Goal: Complete application form

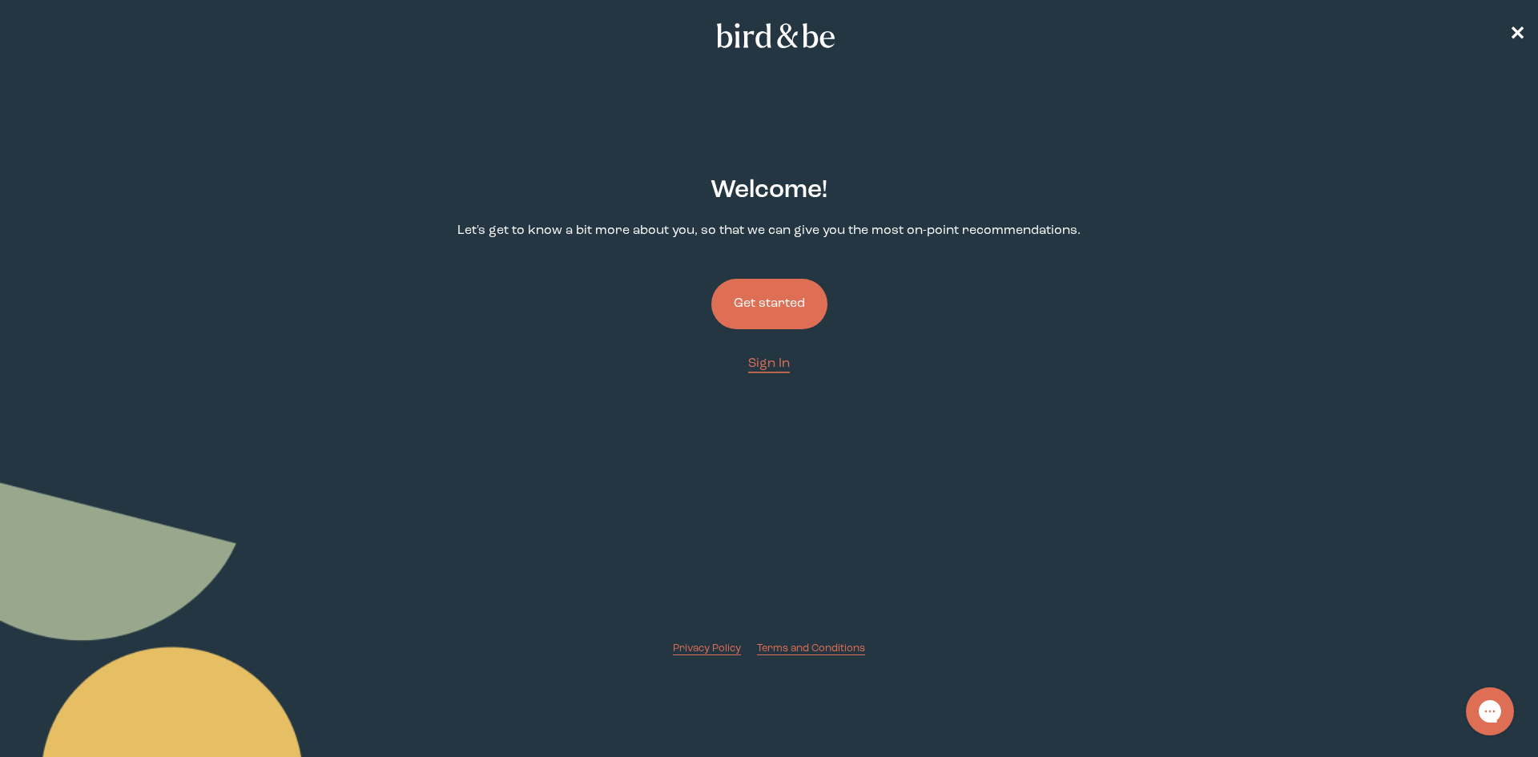
click at [751, 316] on button "Get started" at bounding box center [769, 304] width 116 height 50
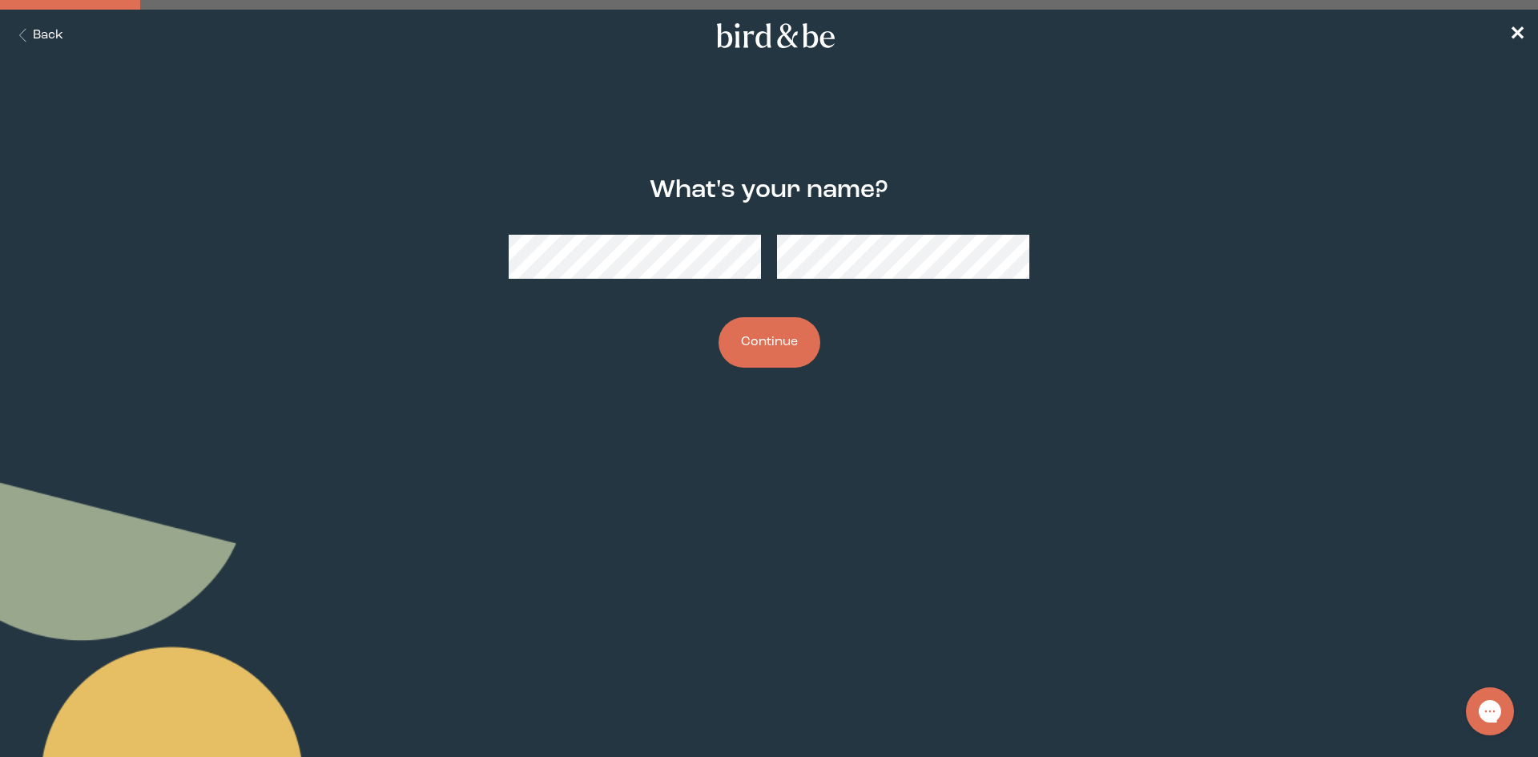
click at [799, 344] on button "Continue" at bounding box center [770, 342] width 102 height 50
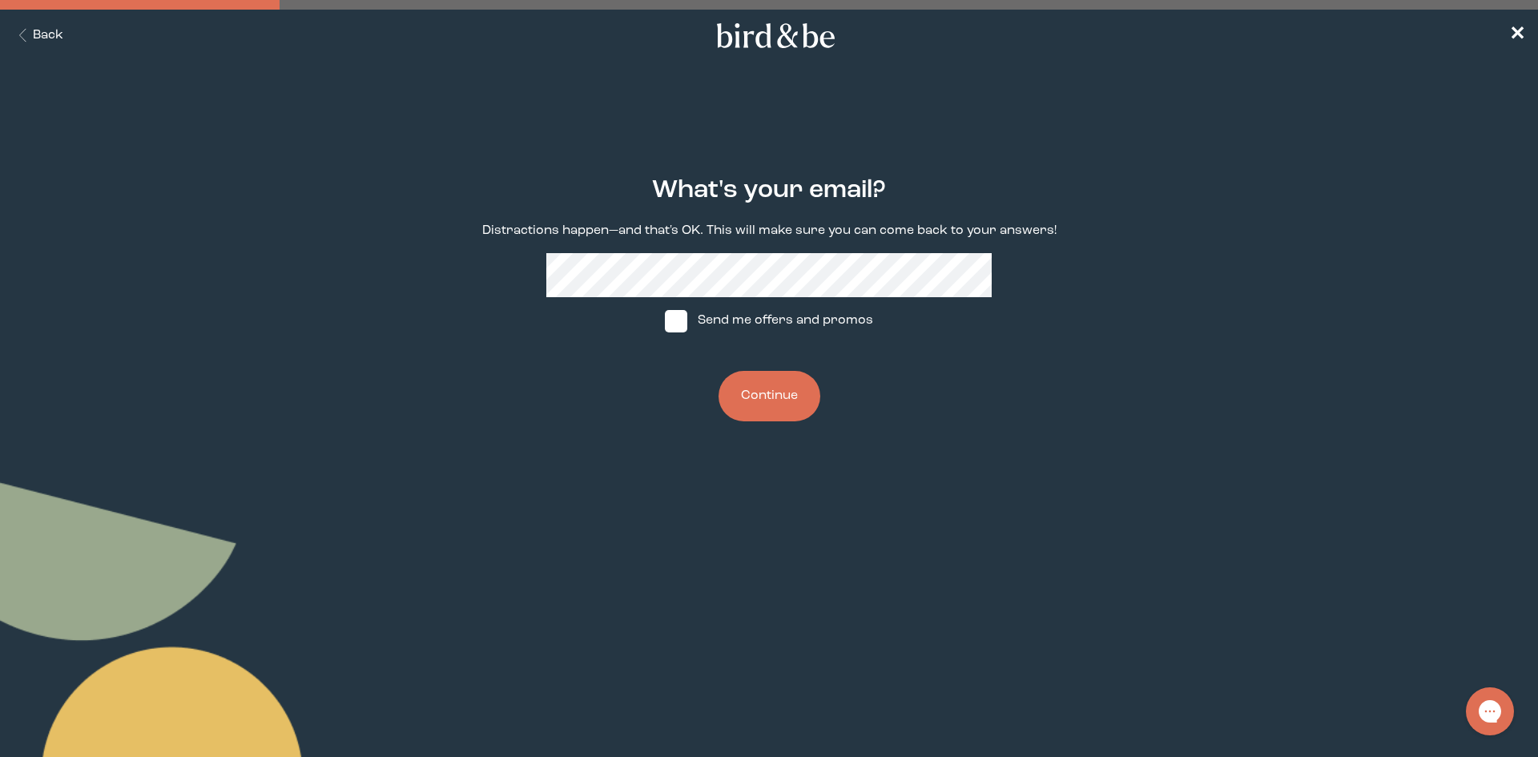
click at [705, 315] on label "Send me offers and promos" at bounding box center [769, 321] width 239 height 48
click at [665, 320] on input "Send me offers and promos" at bounding box center [664, 320] width 1 height 1
checkbox input "true"
click at [748, 389] on button "Continue" at bounding box center [770, 396] width 102 height 50
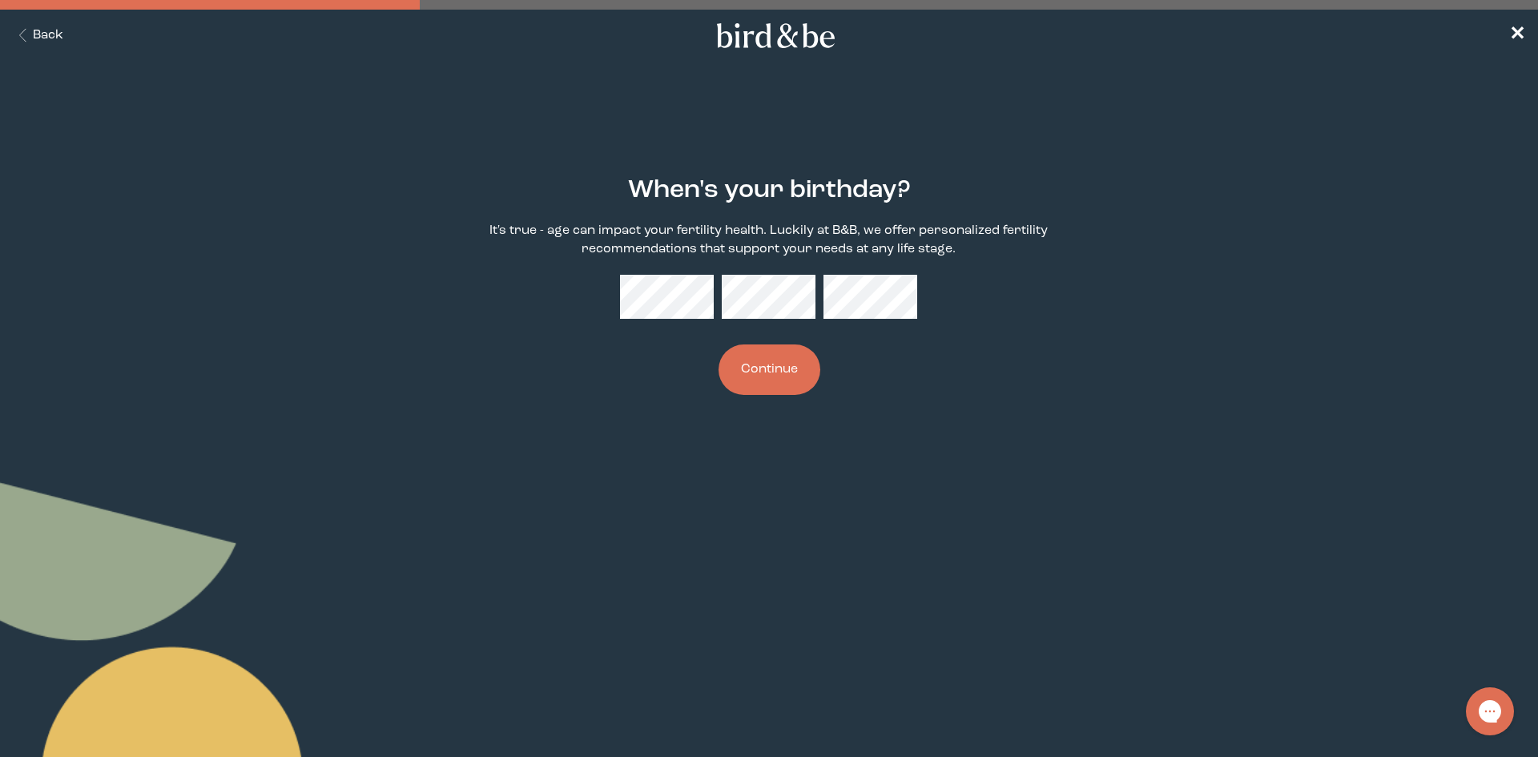
click at [810, 371] on button "Continue" at bounding box center [770, 369] width 102 height 50
click at [681, 302] on div at bounding box center [768, 297] width 297 height 44
click at [440, 315] on div "When's your birthday? It's true - age can impact your fertility health. Luckily…" at bounding box center [768, 286] width 743 height 270
click at [799, 360] on button "Continue" at bounding box center [770, 369] width 102 height 50
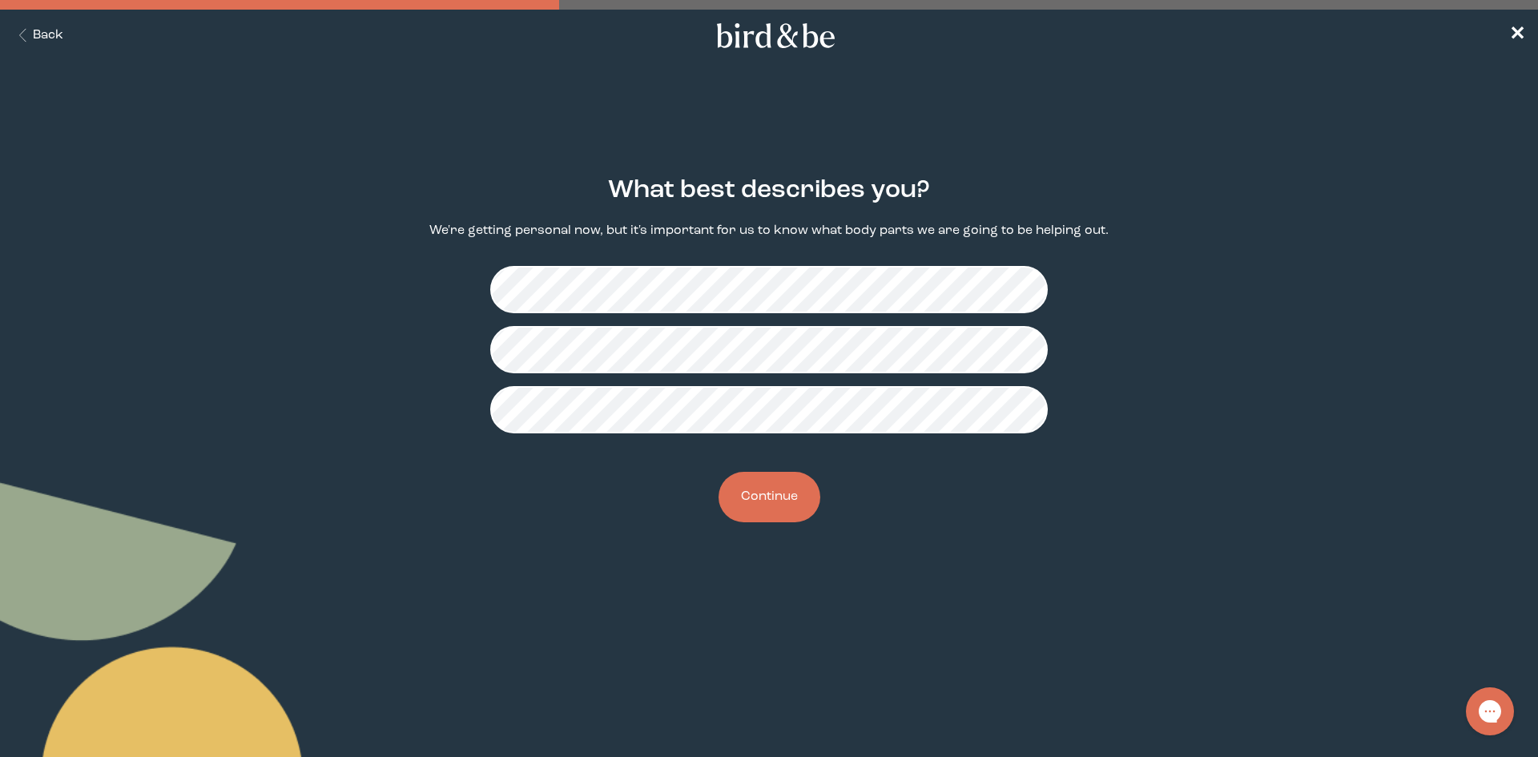
click at [776, 491] on button "Continue" at bounding box center [770, 497] width 102 height 50
click at [788, 513] on button "Continue" at bounding box center [770, 497] width 102 height 50
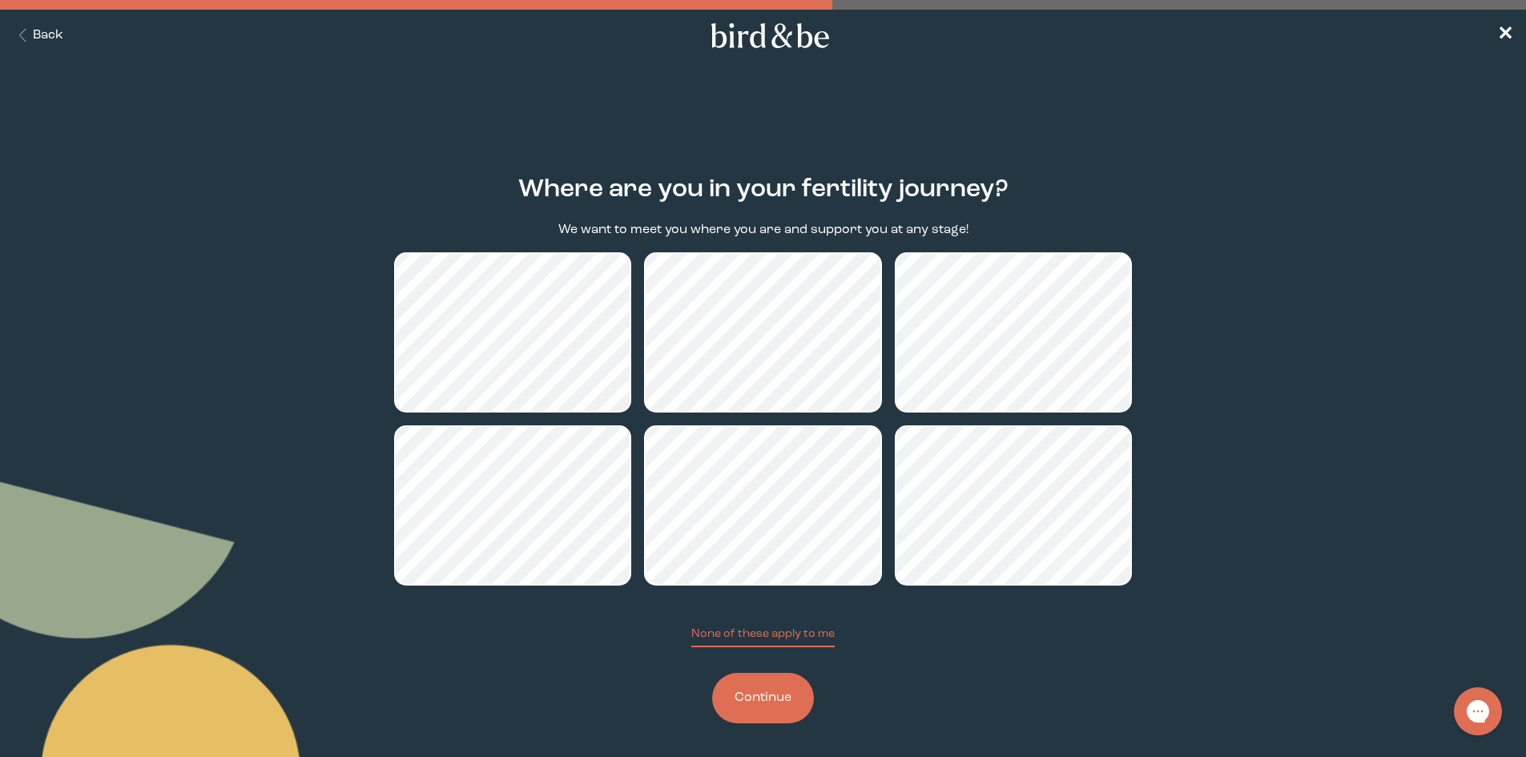
click at [757, 683] on button "Continue" at bounding box center [763, 698] width 102 height 50
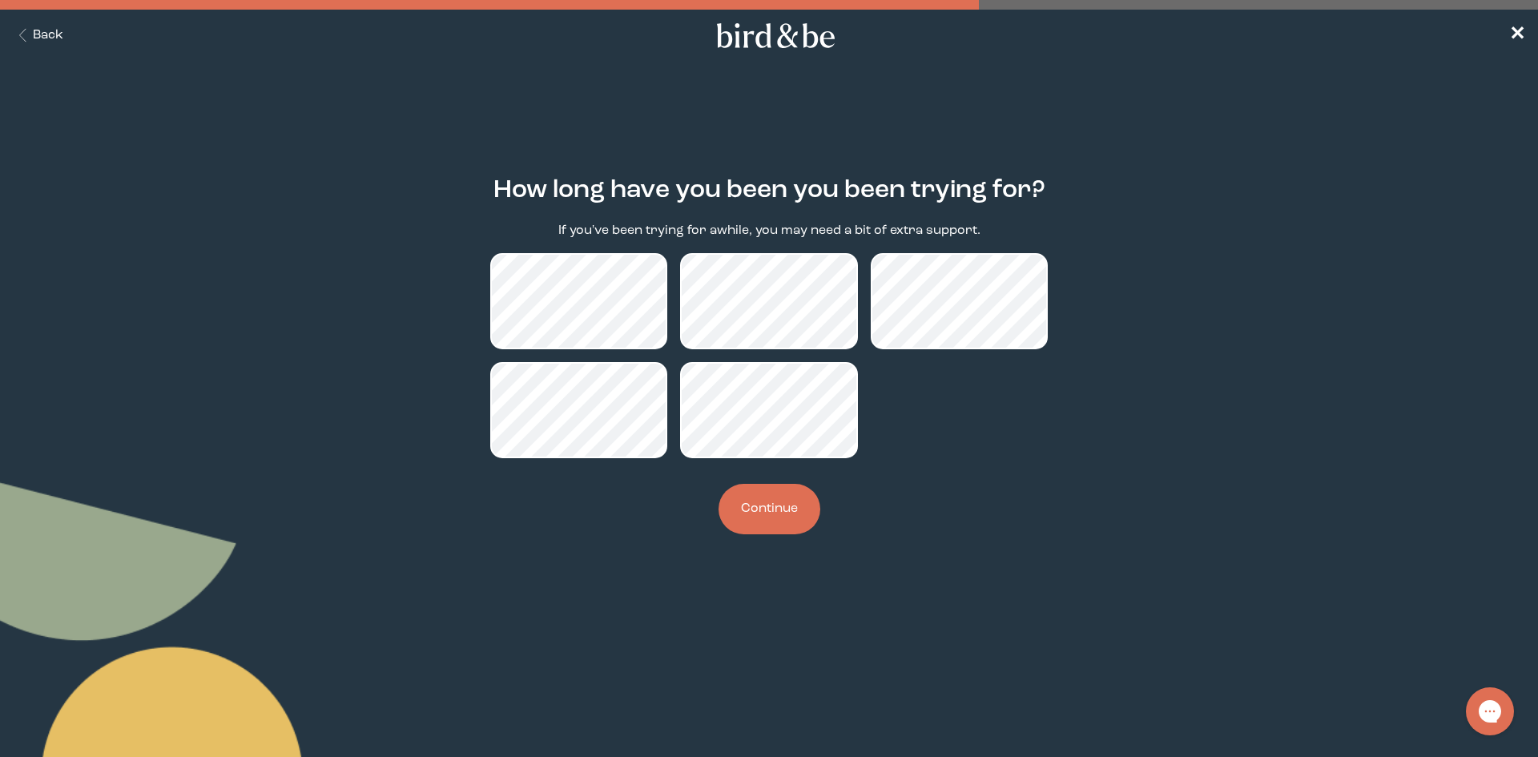
click at [767, 515] on button "Continue" at bounding box center [770, 509] width 102 height 50
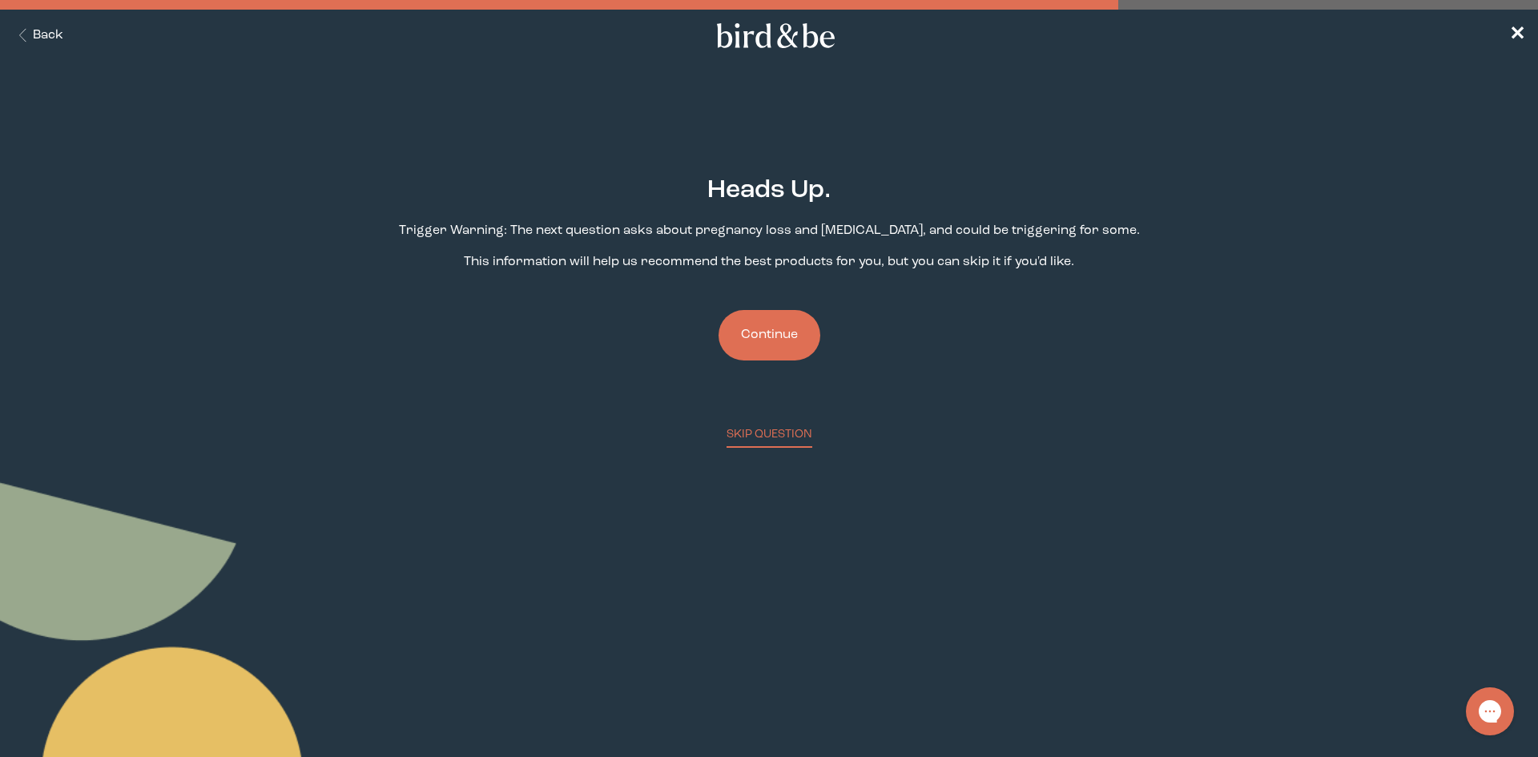
click at [772, 353] on button "Continue" at bounding box center [770, 335] width 102 height 50
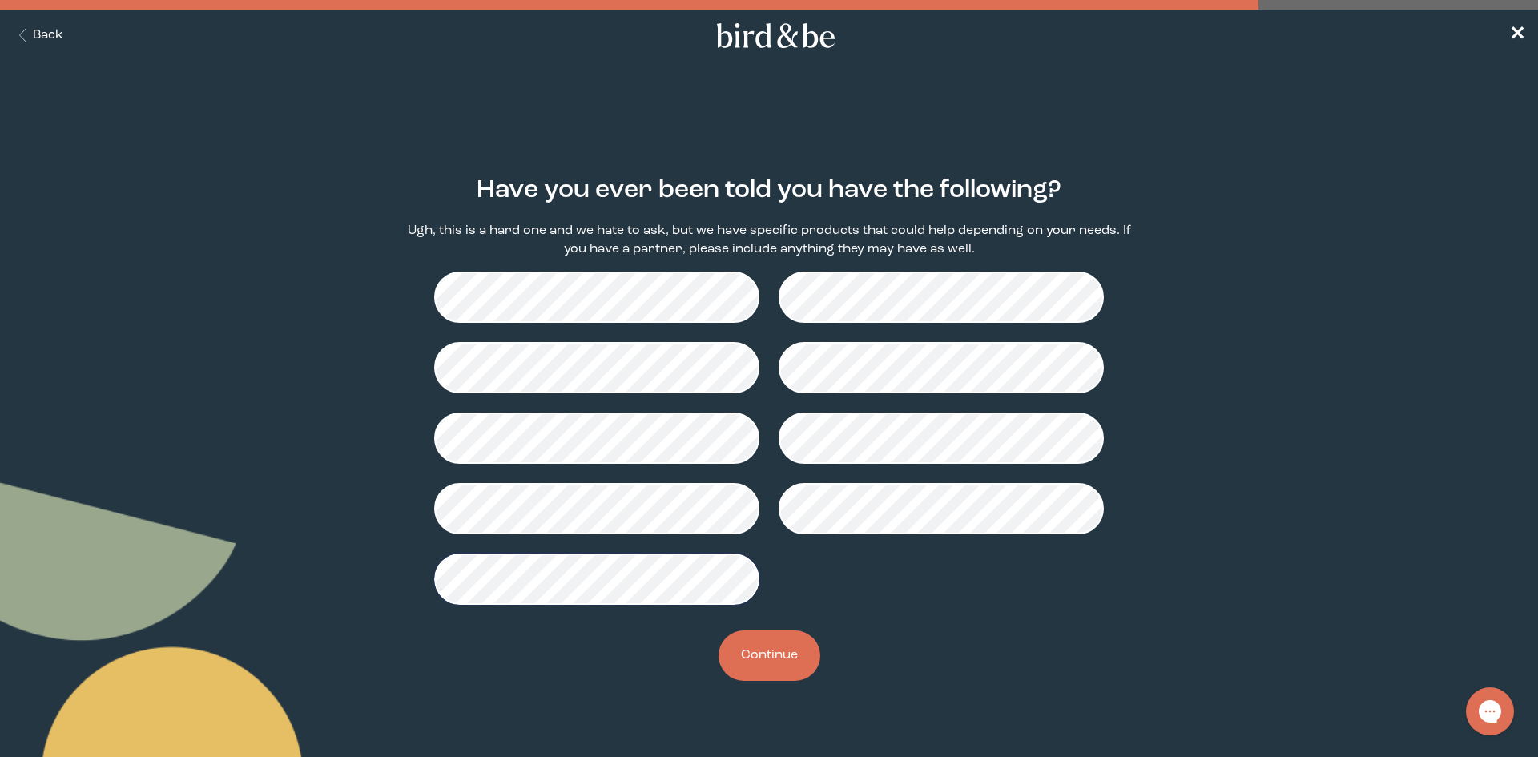
click at [770, 662] on button "Continue" at bounding box center [770, 655] width 102 height 50
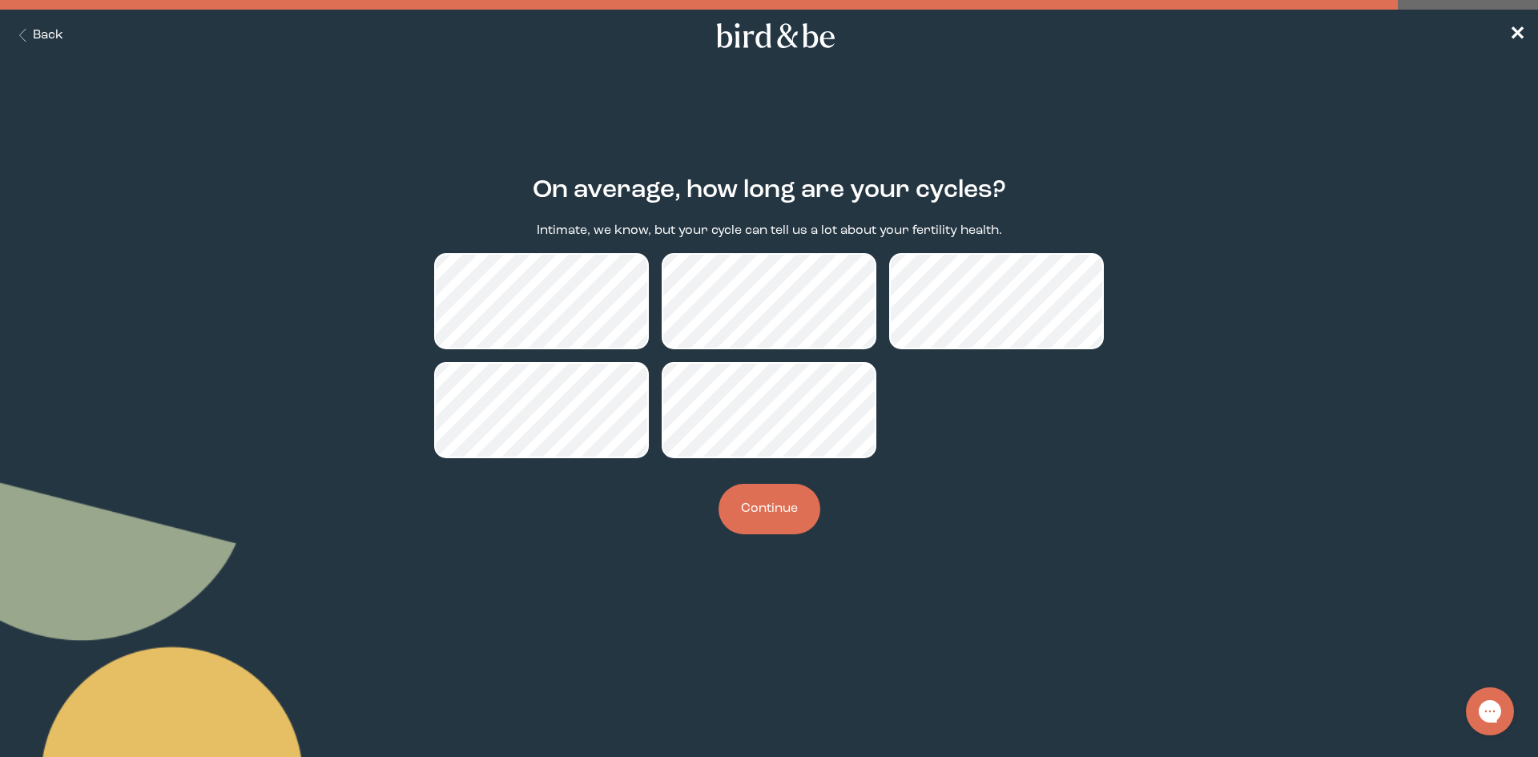
click at [787, 515] on button "Continue" at bounding box center [770, 509] width 102 height 50
